Goal: Task Accomplishment & Management: Use online tool/utility

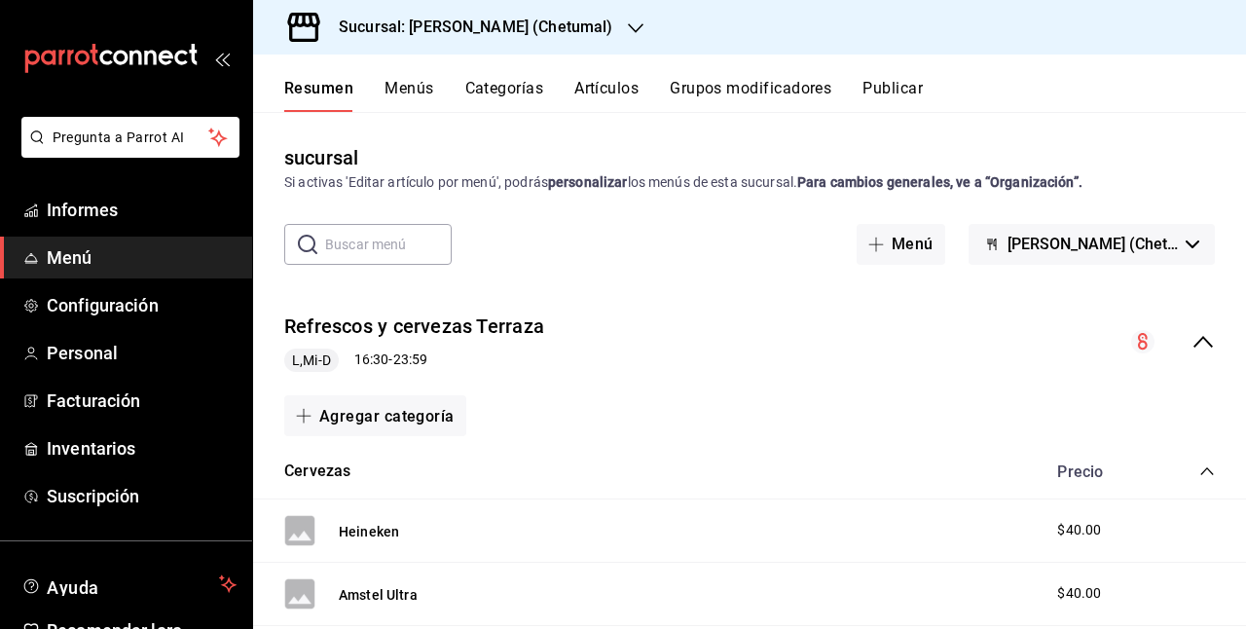
click at [605, 93] on font "Artículos" at bounding box center [606, 88] width 64 height 18
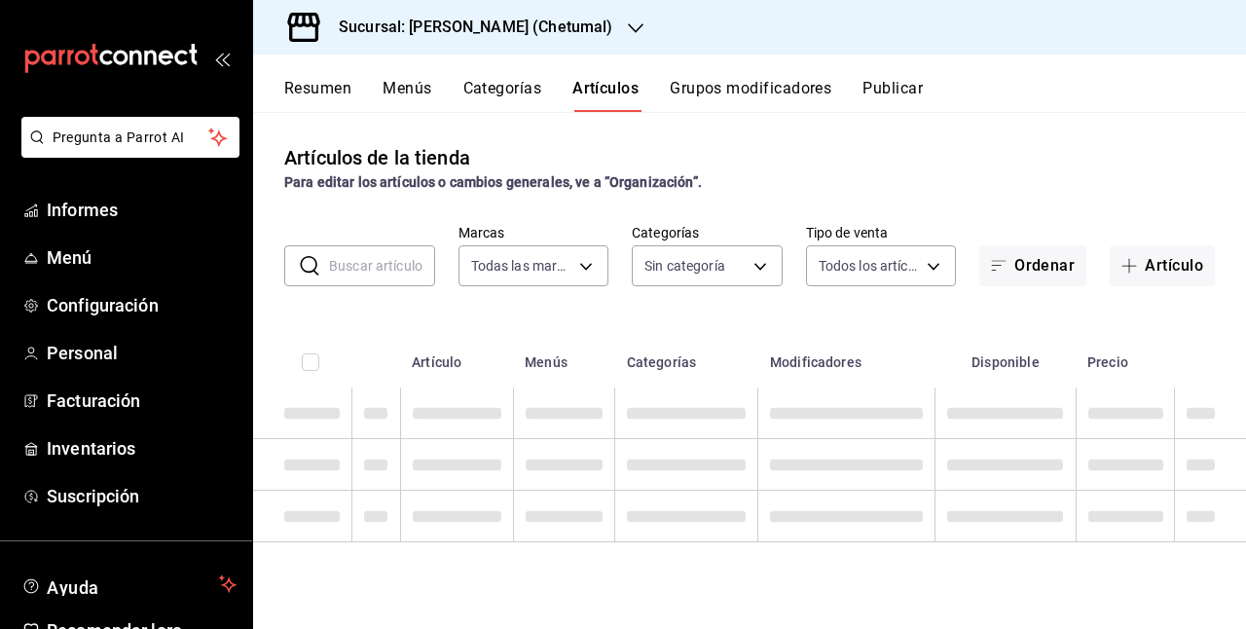
type input "1e1dcecb-146a-4c38-a37f-07a66fe23c0d"
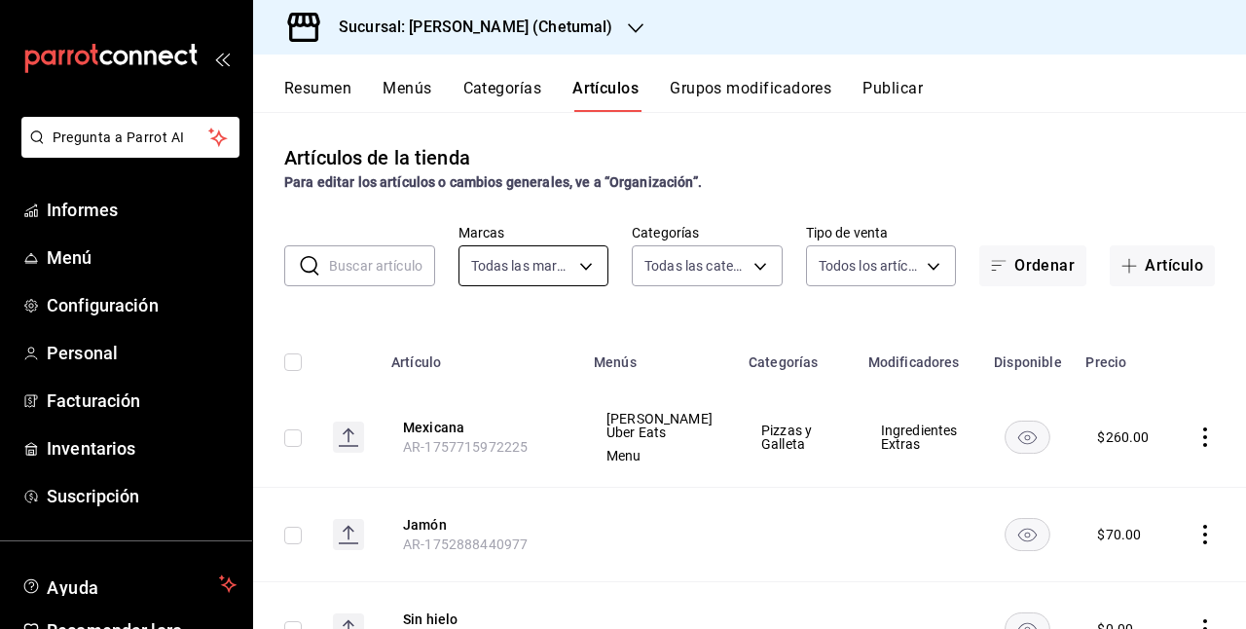
type input "afeef8b8-472a-4080-9df8-2e42184c4c11,f98108bb-a2b2-4d05-9419-5e1f5dc0d9f4,7f33e…"
click at [407, 263] on input "text" at bounding box center [382, 265] width 106 height 39
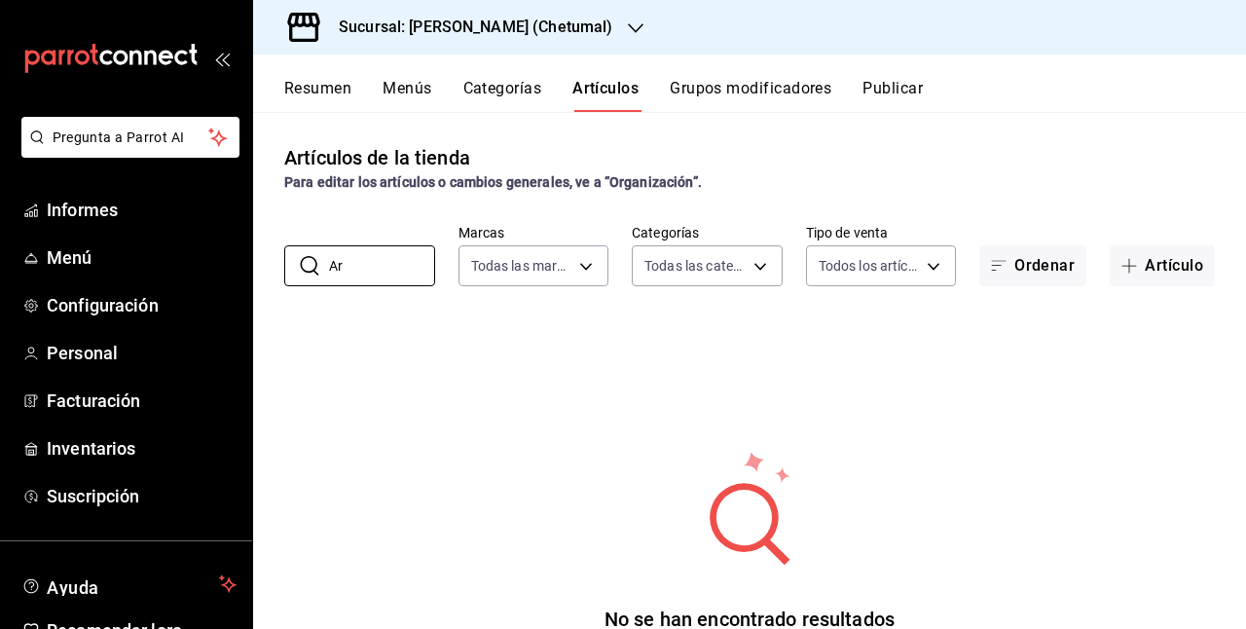
type input "A"
click at [494, 105] on button "Categorías" at bounding box center [502, 95] width 79 height 34
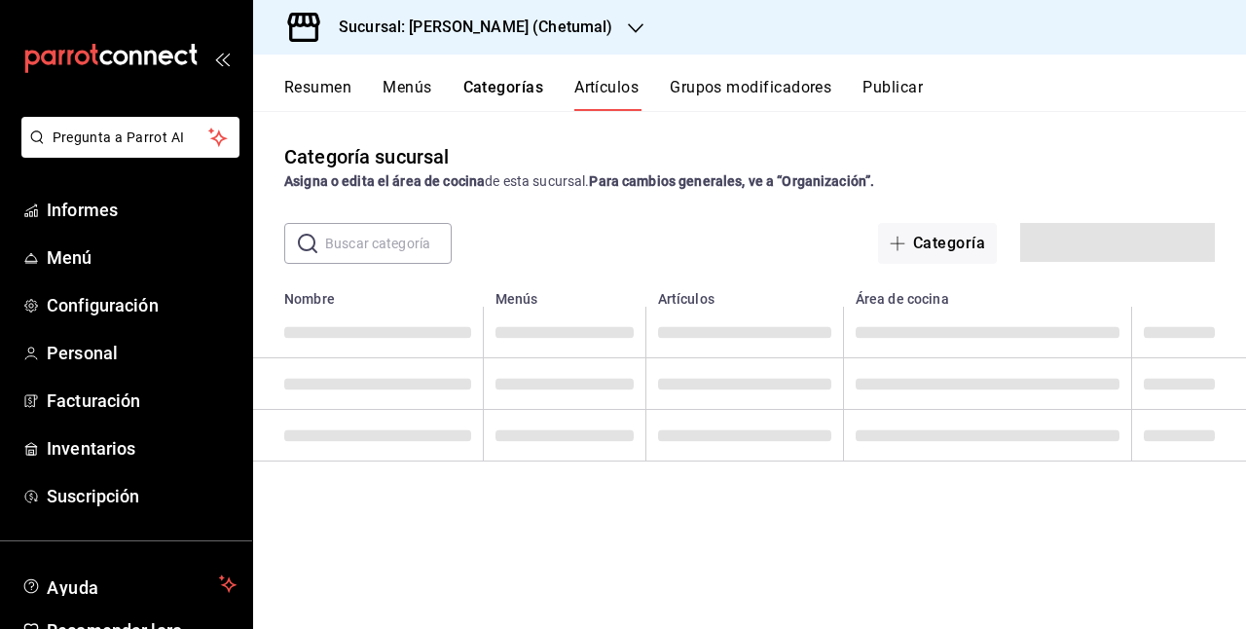
click at [506, 91] on button "Categorías" at bounding box center [503, 94] width 81 height 33
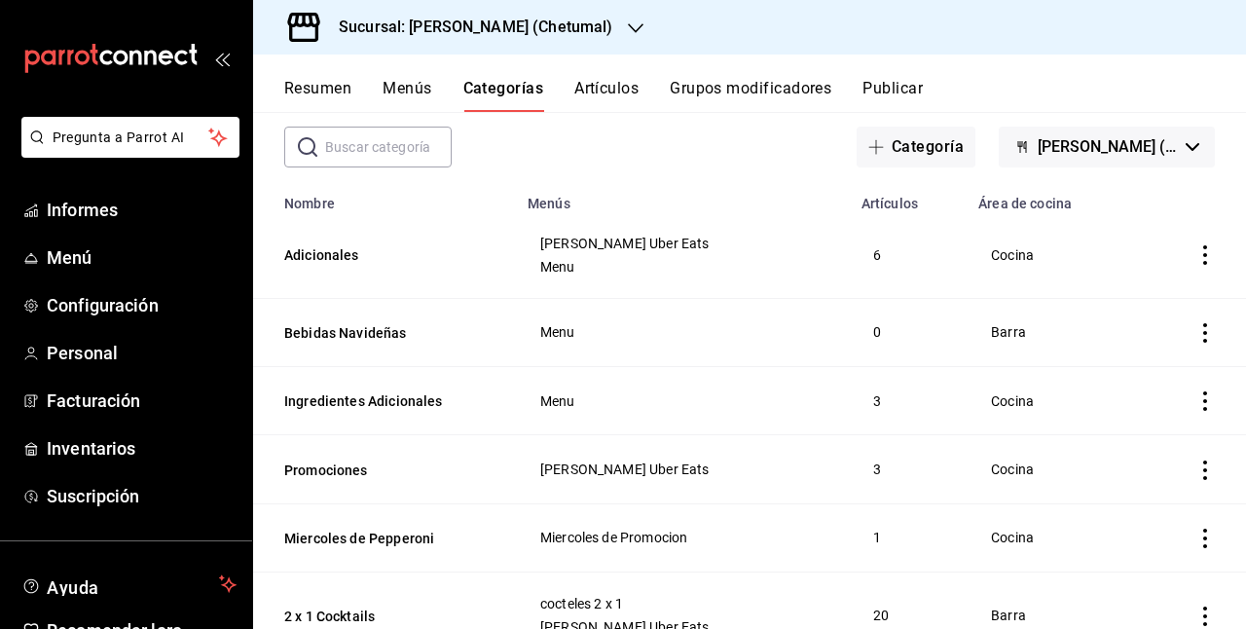
scroll to position [195, 0]
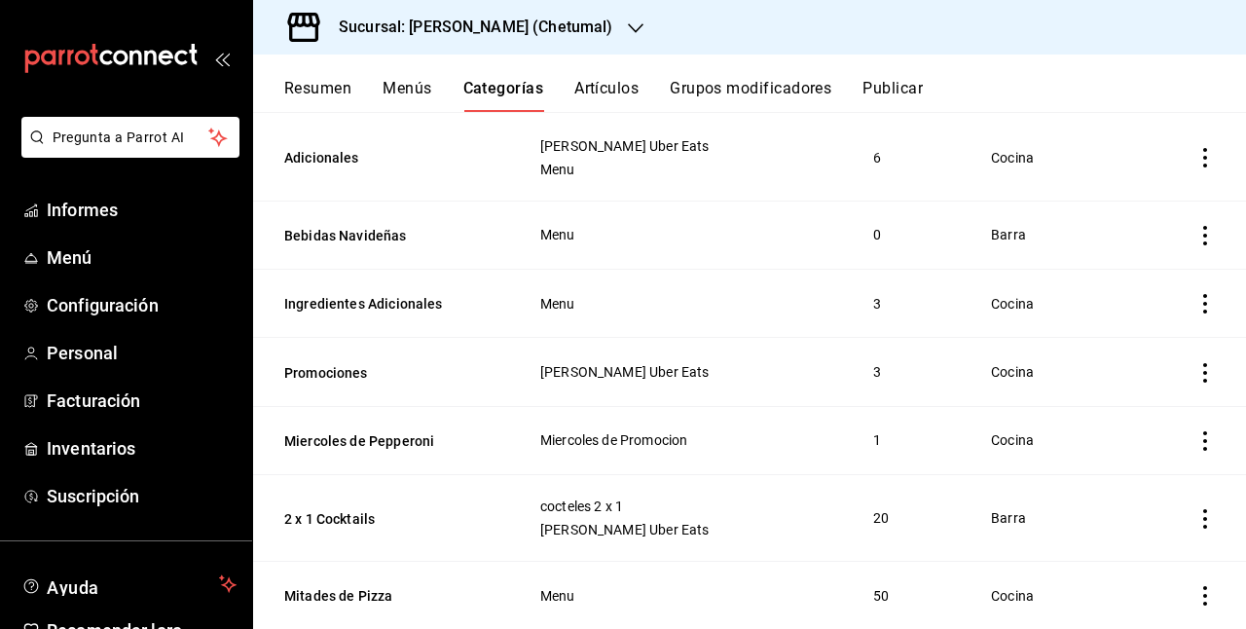
click at [513, 339] on th "Promociones" at bounding box center [384, 372] width 263 height 68
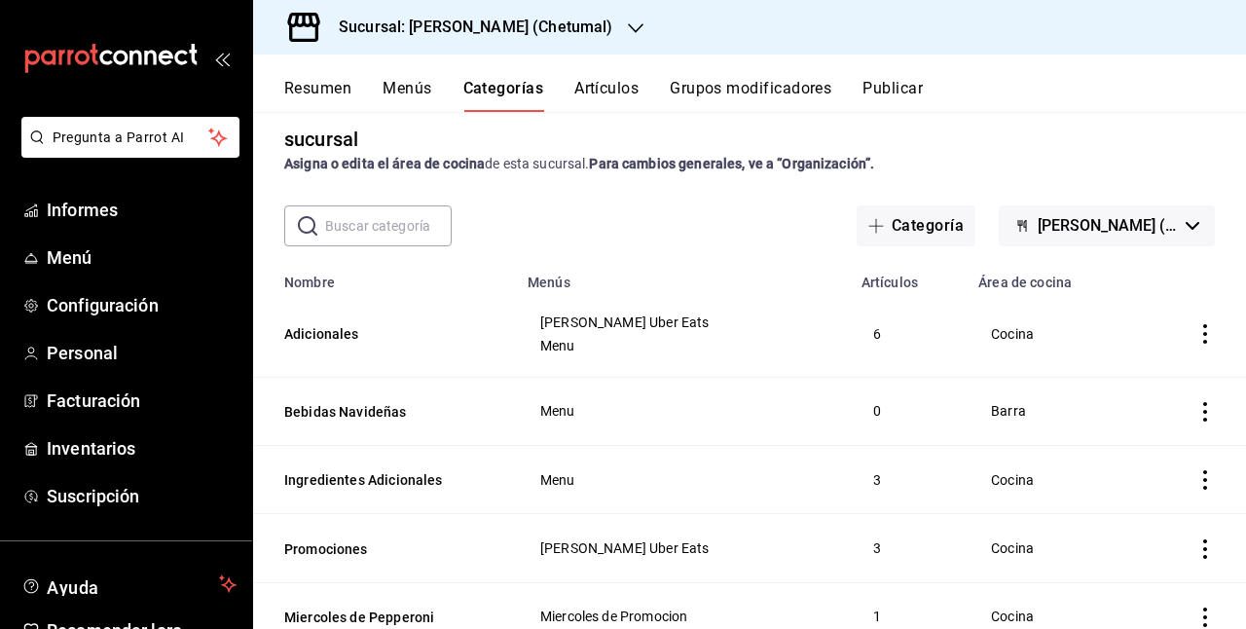
scroll to position [0, 0]
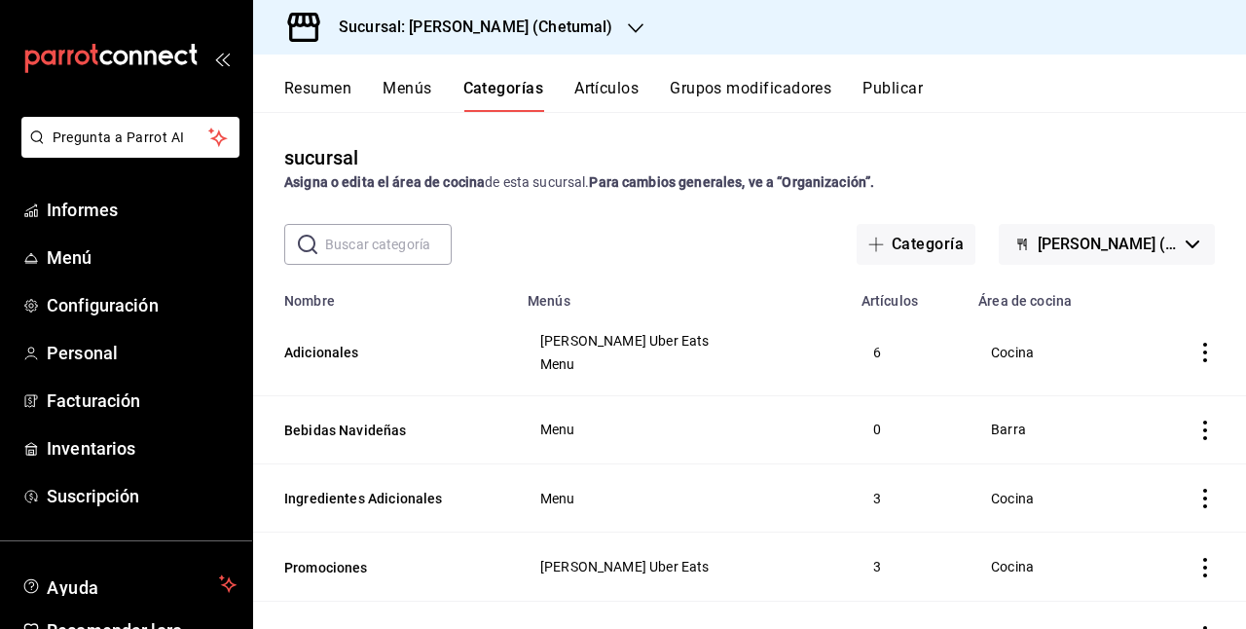
click at [704, 97] on font "Grupos modificadores" at bounding box center [751, 88] width 162 height 20
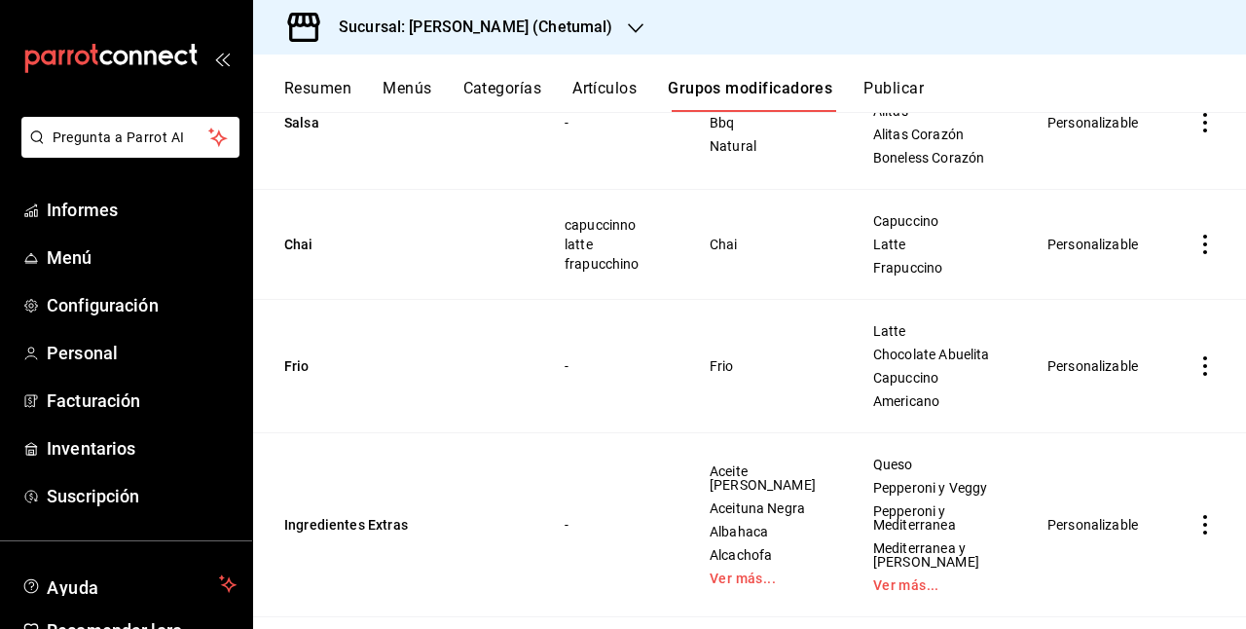
scroll to position [876, 0]
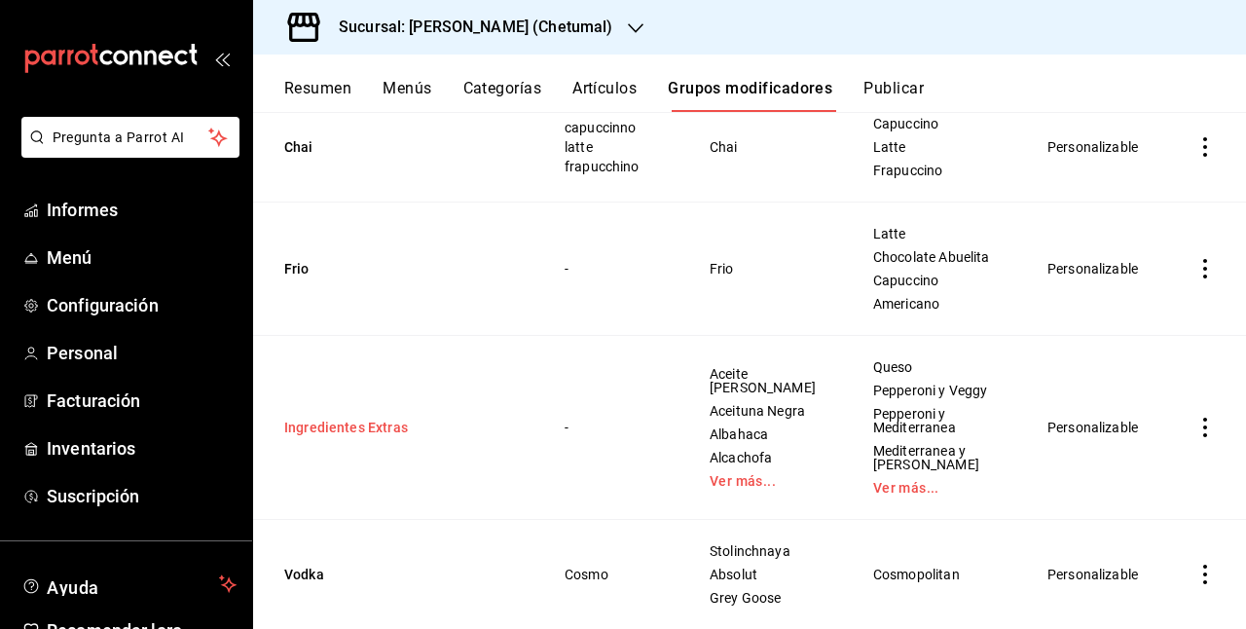
click at [365, 437] on button "Ingredientes Extras" at bounding box center [401, 427] width 234 height 19
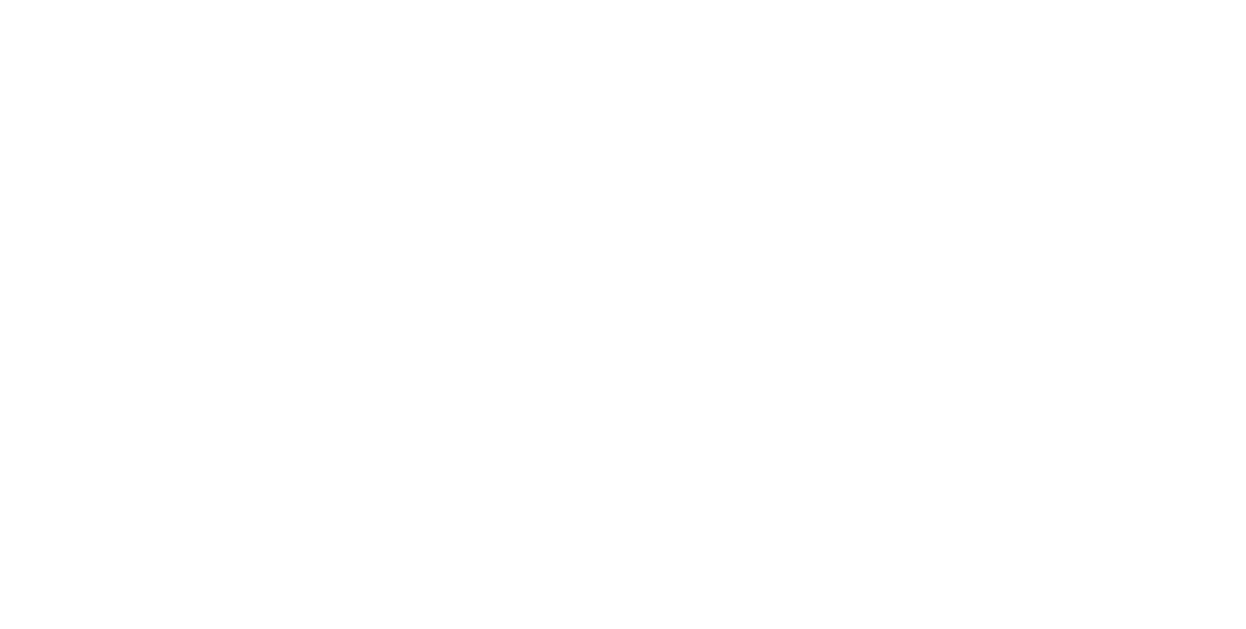
click at [418, 8] on html "Texto original Valora esta traducción Tu opinión servirá para ayudar a mejorar …" at bounding box center [623, 4] width 1246 height 8
click at [561, 8] on html "Texto original Valora esta traducción Tu opinión servirá para ayudar a mejorar …" at bounding box center [623, 4] width 1246 height 8
drag, startPoint x: 742, startPoint y: 286, endPoint x: 770, endPoint y: 306, distance: 34.3
drag, startPoint x: 746, startPoint y: 306, endPoint x: 688, endPoint y: 287, distance: 60.3
drag, startPoint x: 688, startPoint y: 287, endPoint x: 721, endPoint y: 296, distance: 34.2
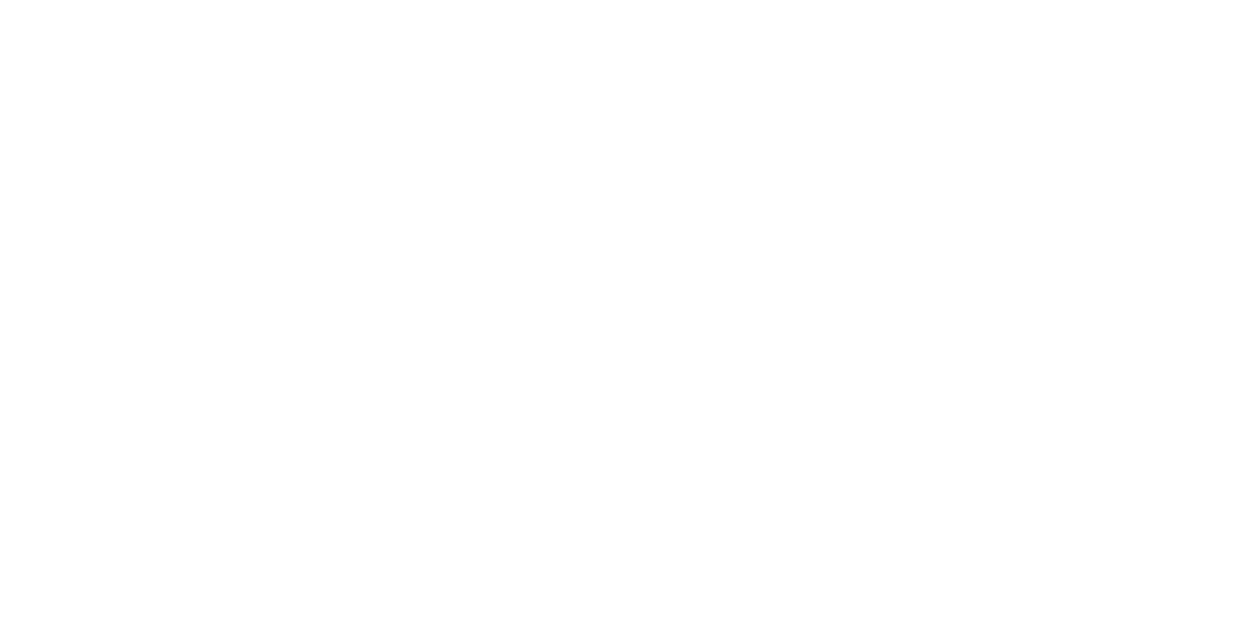
drag, startPoint x: 730, startPoint y: 296, endPoint x: 746, endPoint y: 289, distance: 17.0
drag, startPoint x: 718, startPoint y: 294, endPoint x: 750, endPoint y: 298, distance: 31.4
drag, startPoint x: 755, startPoint y: 300, endPoint x: 746, endPoint y: 298, distance: 9.9
drag, startPoint x: 774, startPoint y: 290, endPoint x: 746, endPoint y: 295, distance: 28.6
drag, startPoint x: 746, startPoint y: 295, endPoint x: 725, endPoint y: 300, distance: 21.0
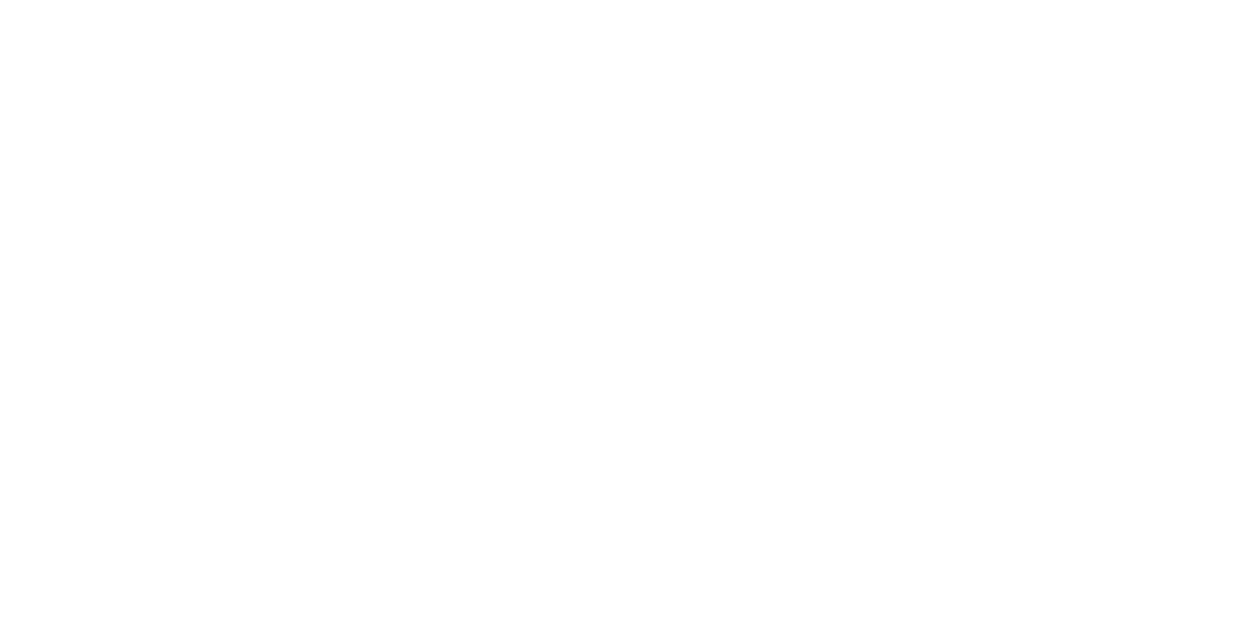
drag, startPoint x: 725, startPoint y: 300, endPoint x: 732, endPoint y: 311, distance: 12.7
drag, startPoint x: 734, startPoint y: 326, endPoint x: 763, endPoint y: 333, distance: 30.0
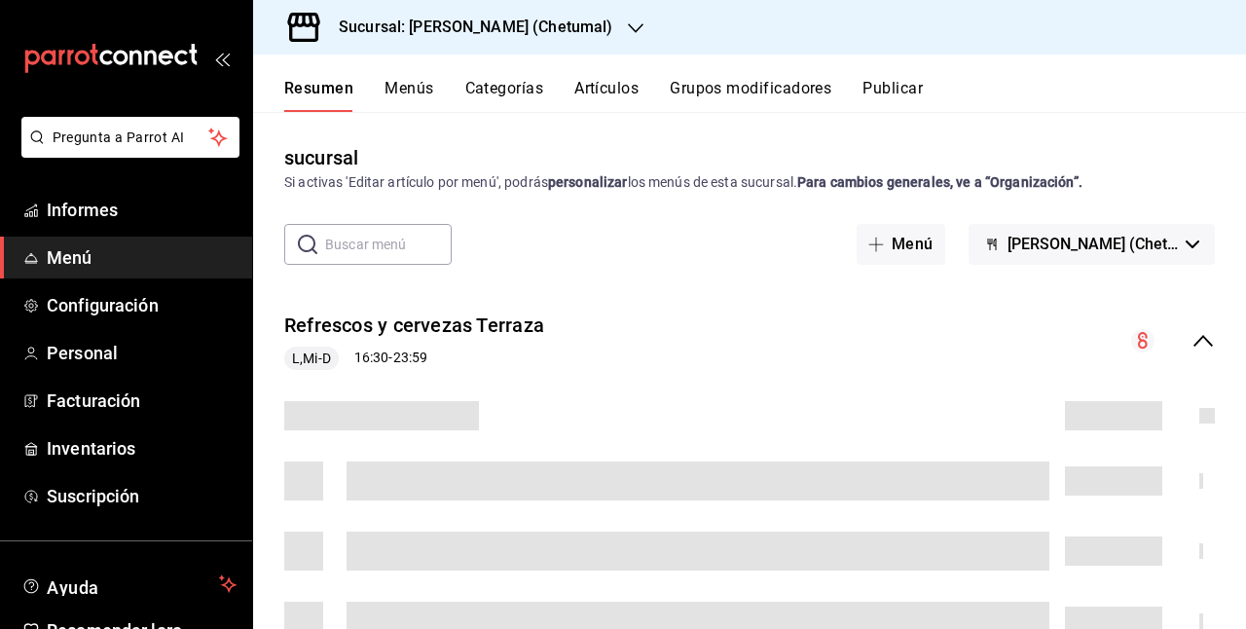
click at [617, 83] on font "Artículos" at bounding box center [606, 88] width 64 height 18
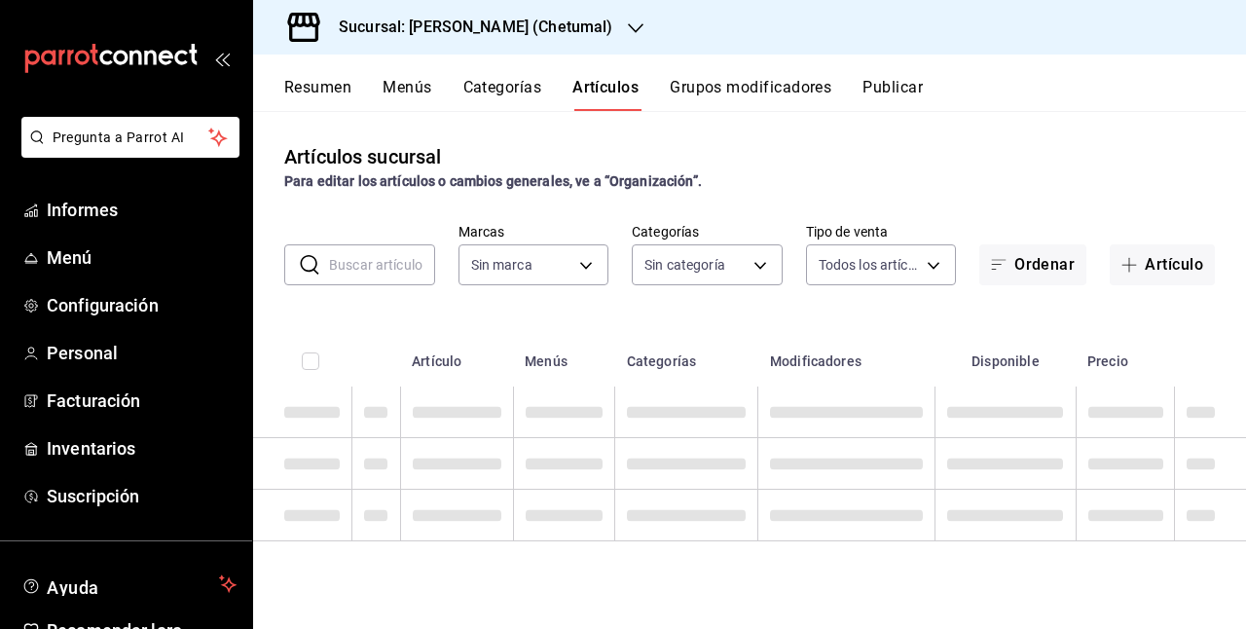
type input "1e1dcecb-146a-4c38-a37f-07a66fe23c0d"
drag, startPoint x: 299, startPoint y: 280, endPoint x: 327, endPoint y: 277, distance: 28.4
click at [299, 280] on div "​ ​" at bounding box center [359, 265] width 151 height 41
type input "afeef8b8-472a-4080-9df8-2e42184c4c11,f98108bb-a2b2-4d05-9419-5e1f5dc0d9f4,7f33e…"
click at [347, 272] on input "text" at bounding box center [382, 265] width 106 height 39
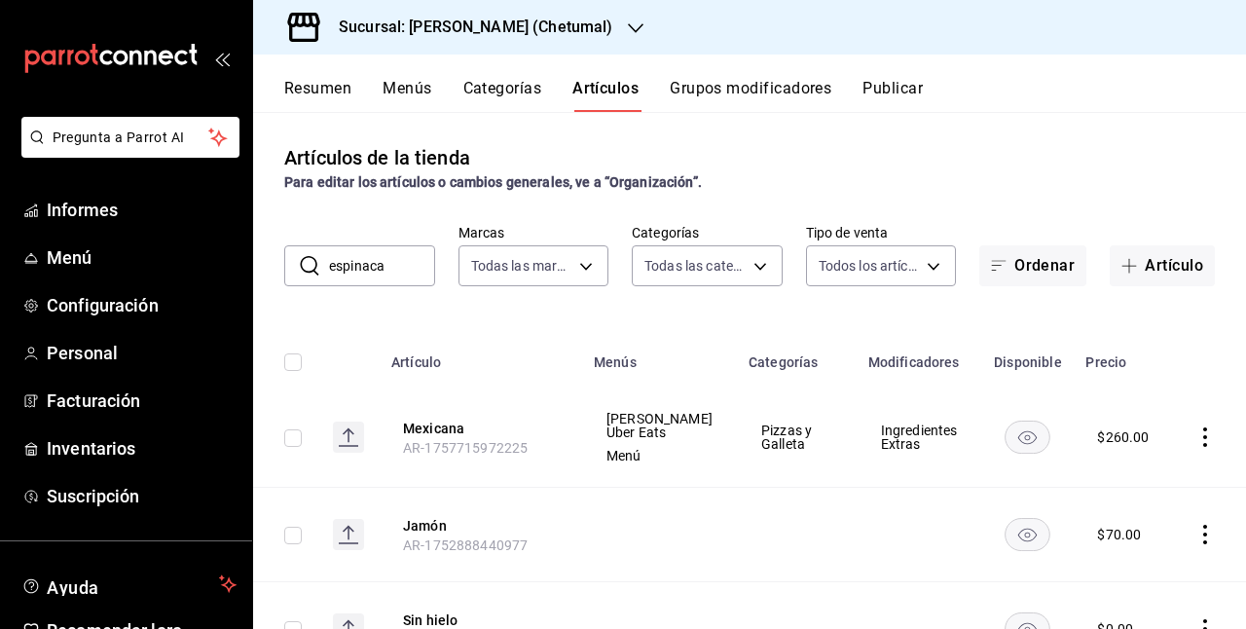
type input "espinaca"
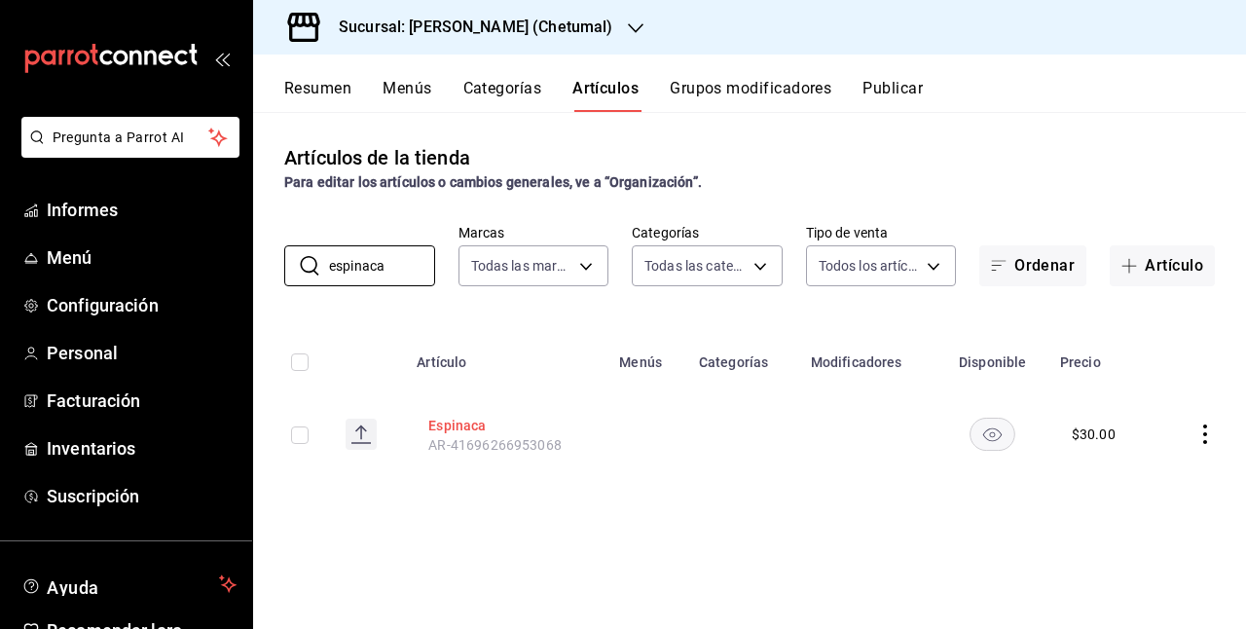
click at [495, 429] on button "Espinaca" at bounding box center [506, 424] width 156 height 21
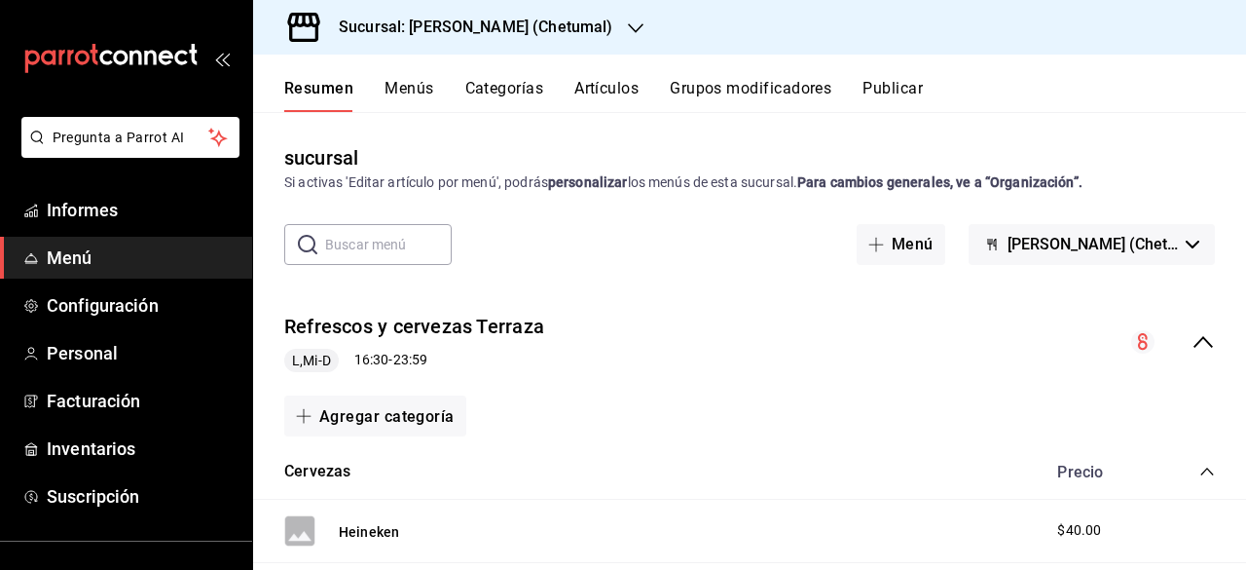
click at [619, 92] on font "Artículos" at bounding box center [606, 88] width 64 height 18
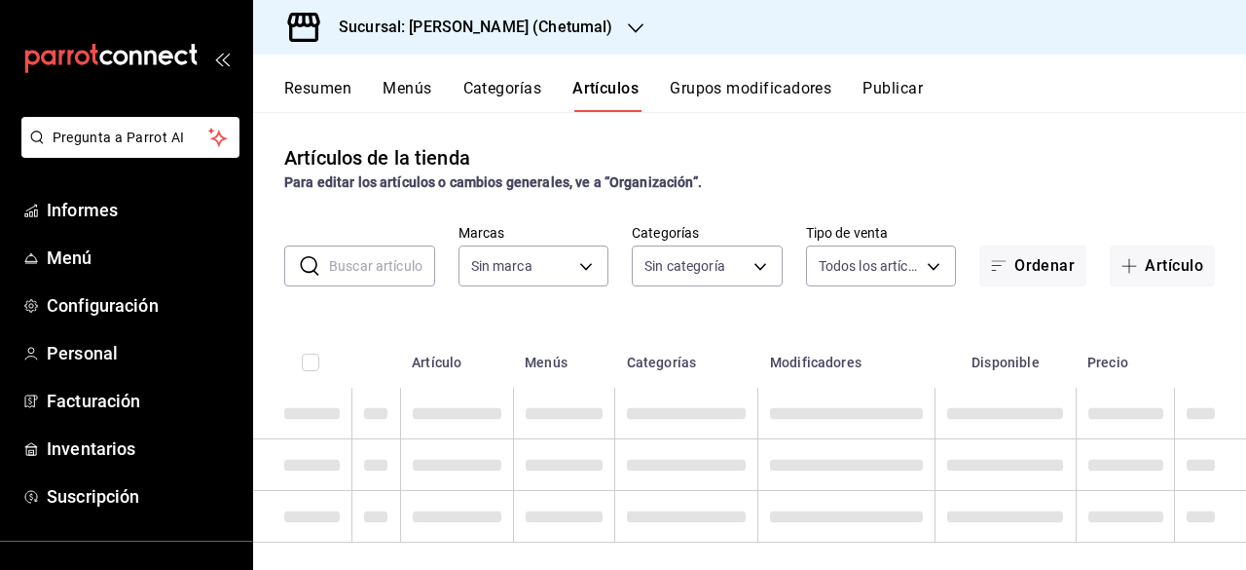
type input "afeef8b8-472a-4080-9df8-2e42184c4c11,f98108bb-a2b2-4d05-9419-5e1f5dc0d9f4,7f33e…"
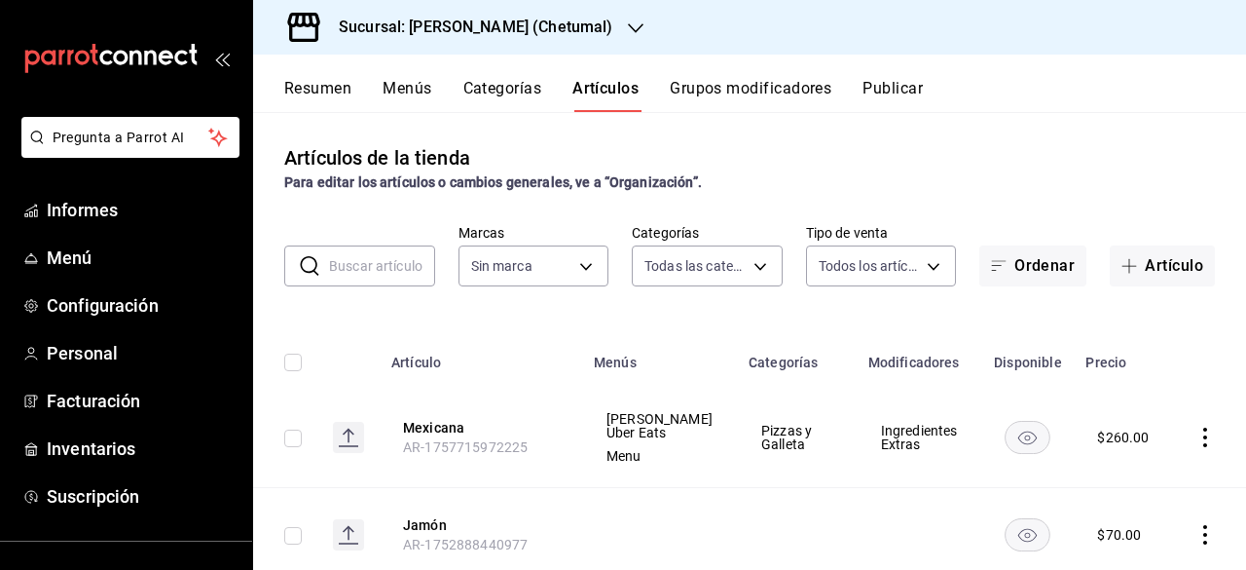
type input "1e1dcecb-146a-4c38-a37f-07a66fe23c0d"
click at [387, 260] on input "text" at bounding box center [382, 265] width 106 height 39
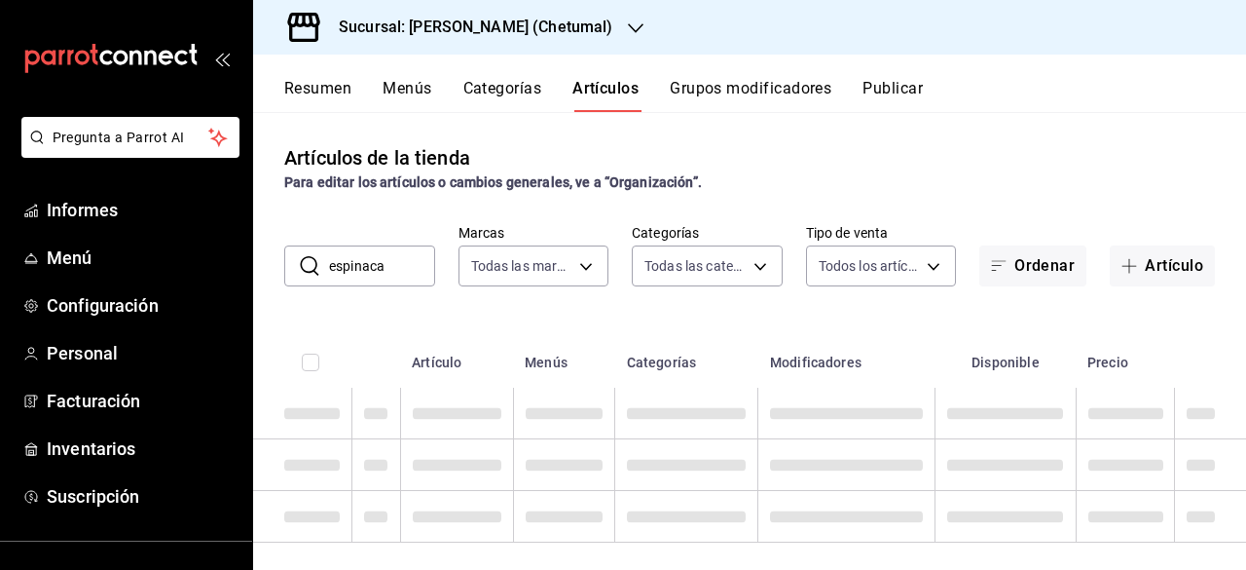
type input "espinaca"
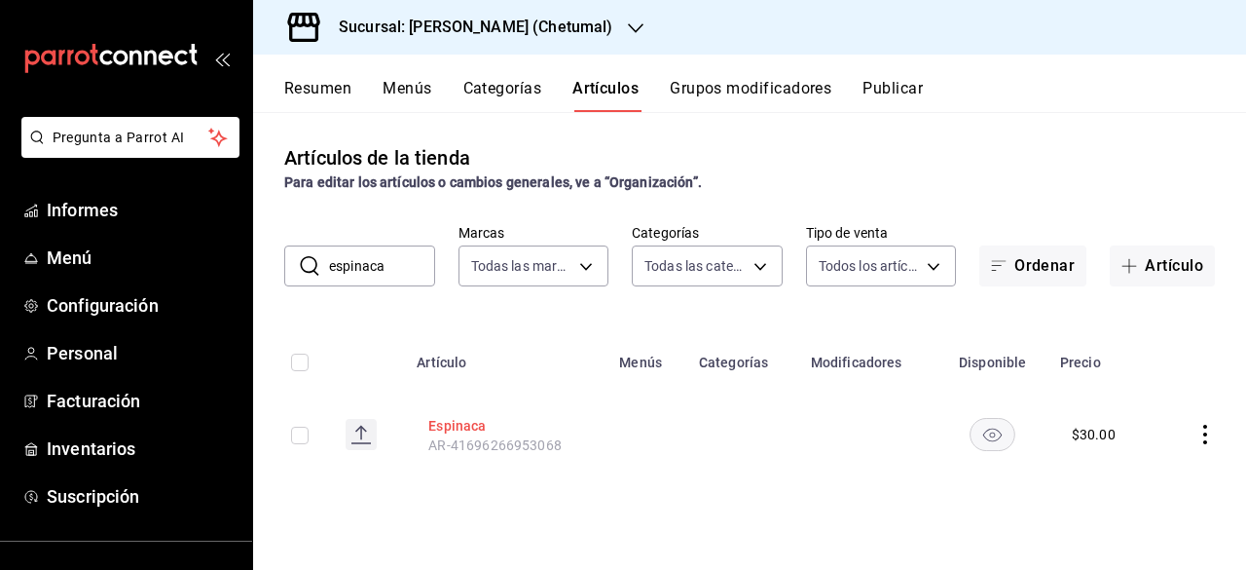
click at [456, 421] on font "Espinaca" at bounding box center [456, 426] width 57 height 16
